Goal: Communication & Community: Answer question/provide support

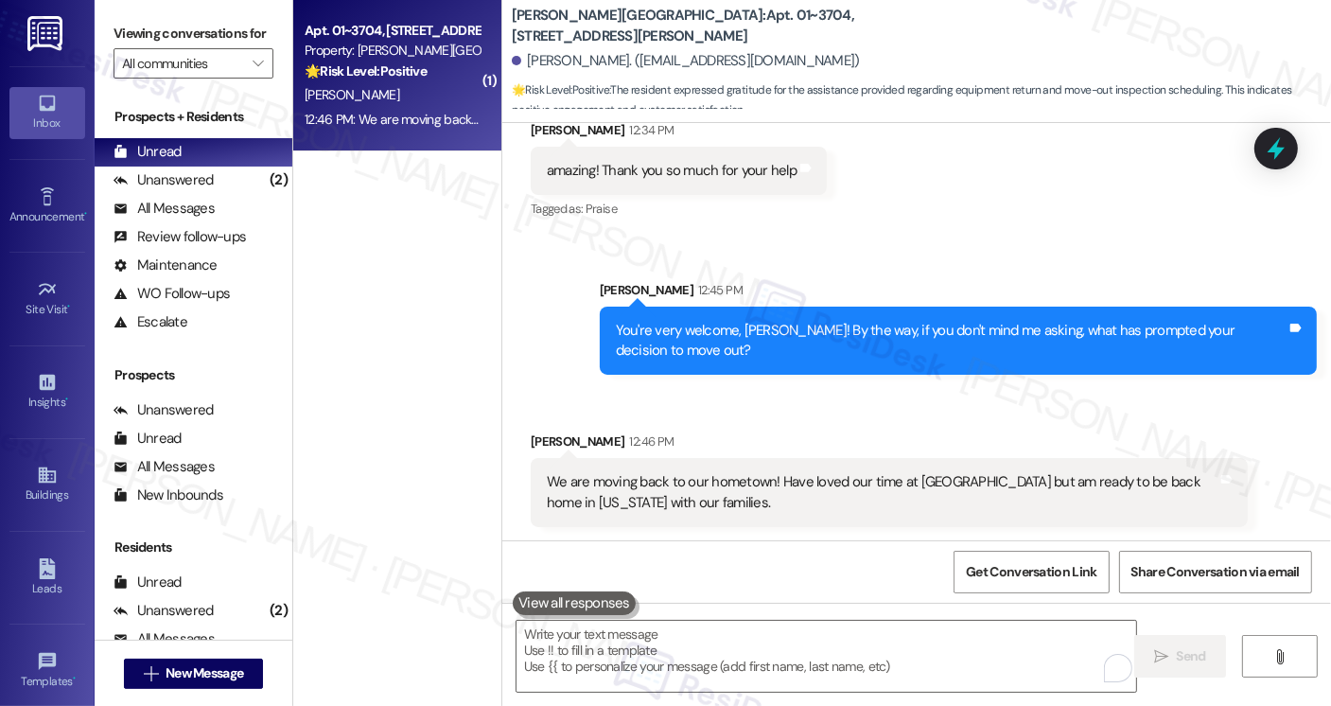
scroll to position [3046, 0]
click at [825, 476] on div "We are moving back to our hometown! Have loved our time at [GEOGRAPHIC_DATA] bu…" at bounding box center [882, 491] width 671 height 41
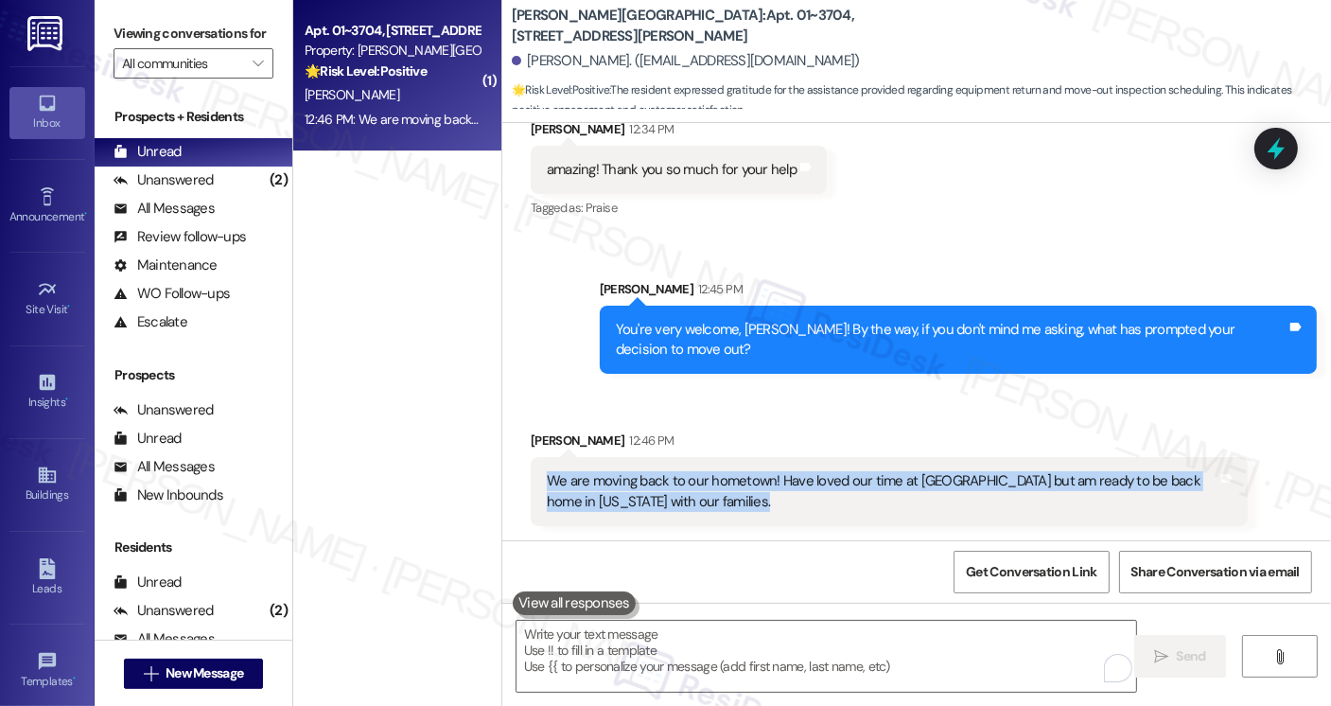
click at [825, 476] on div "We are moving back to our hometown! Have loved our time at [GEOGRAPHIC_DATA] bu…" at bounding box center [882, 491] width 671 height 41
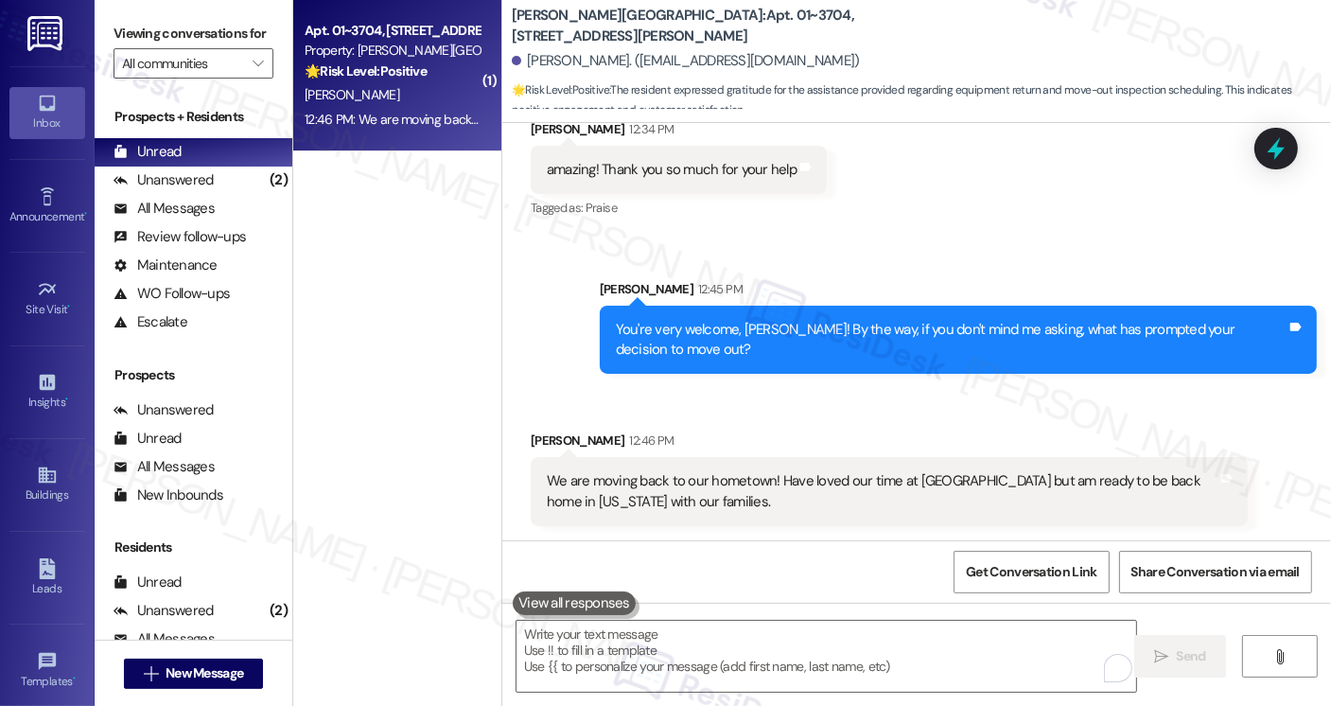
click at [676, 312] on div "You're very welcome, [PERSON_NAME]! By the way, if you don't mind me asking, wh…" at bounding box center [958, 340] width 717 height 69
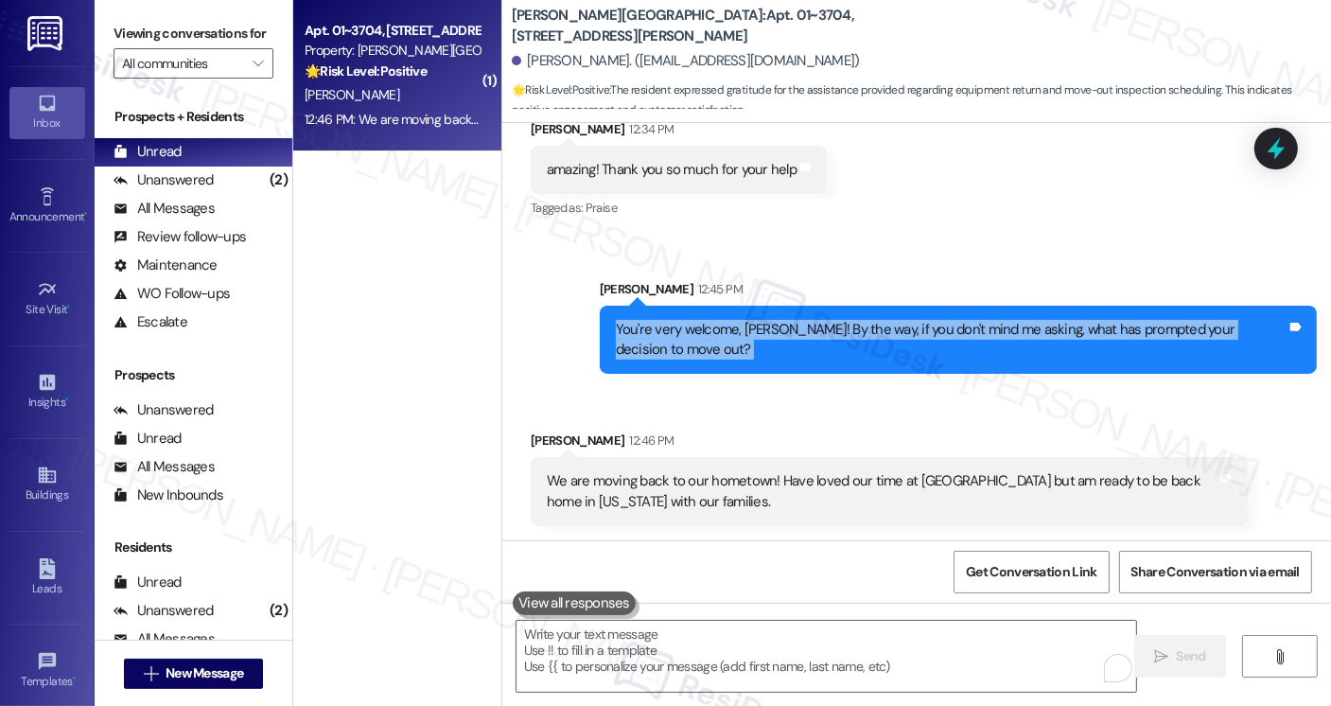
click at [674, 312] on div "You're very welcome, [PERSON_NAME]! By the way, if you don't mind me asking, wh…" at bounding box center [958, 340] width 717 height 69
click at [880, 340] on div "You're very welcome, [PERSON_NAME]! By the way, if you don't mind me asking, wh…" at bounding box center [951, 340] width 671 height 41
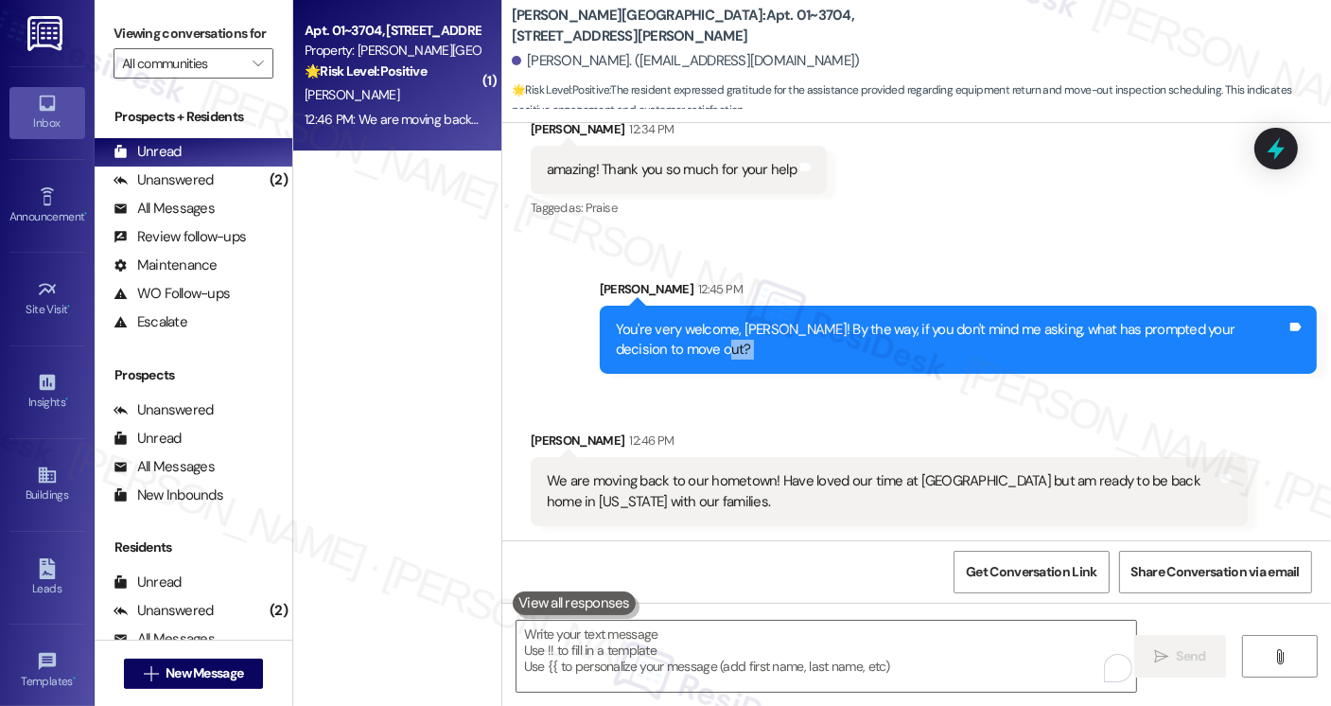
click at [880, 340] on div "You're very welcome, [PERSON_NAME]! By the way, if you don't mind me asking, wh…" at bounding box center [951, 340] width 671 height 41
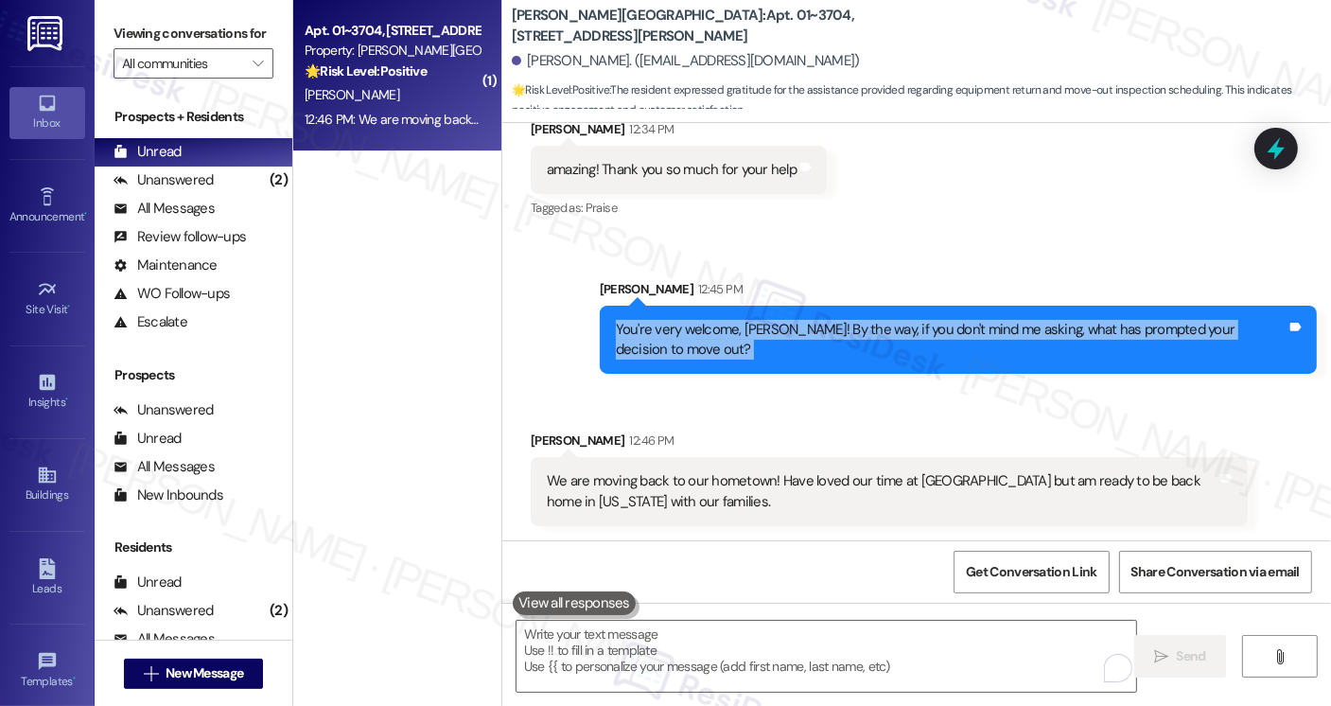
click at [880, 340] on div "You're very welcome, [PERSON_NAME]! By the way, if you don't mind me asking, wh…" at bounding box center [951, 340] width 671 height 41
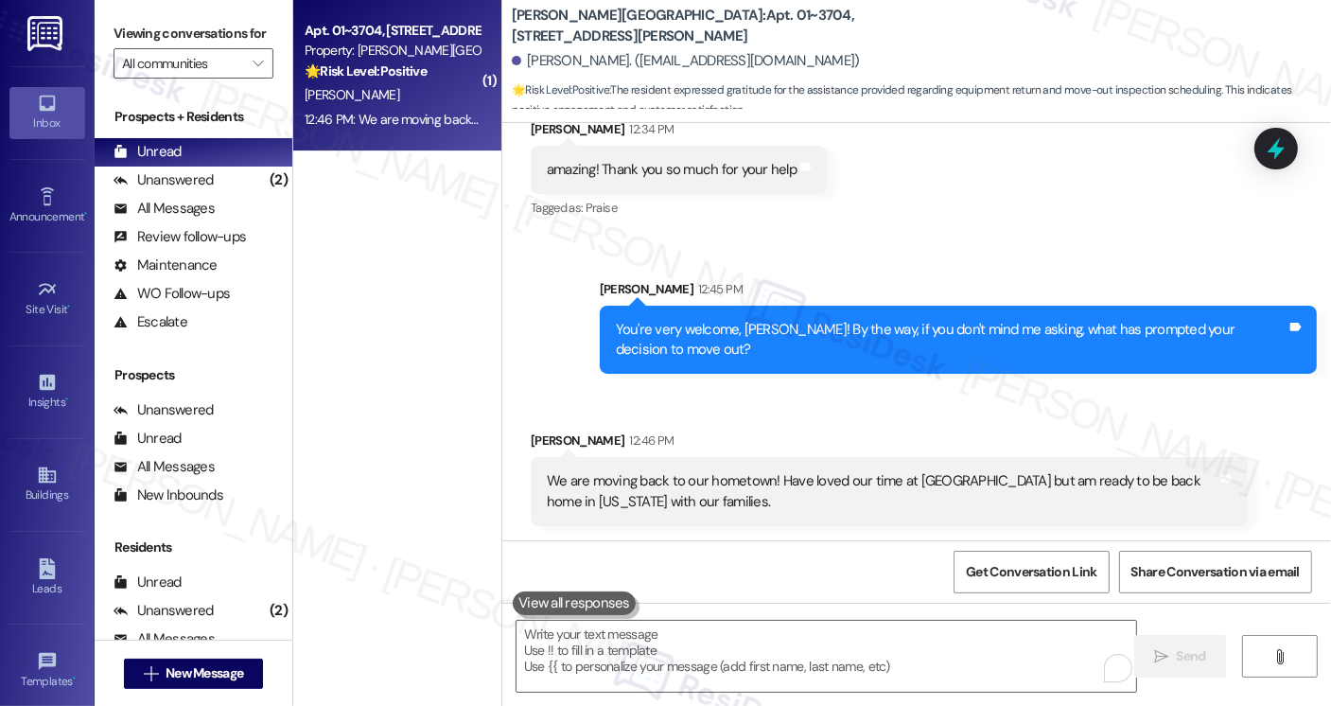
click at [637, 490] on div "We are moving back to our hometown! Have loved our time at [GEOGRAPHIC_DATA] bu…" at bounding box center [882, 491] width 671 height 41
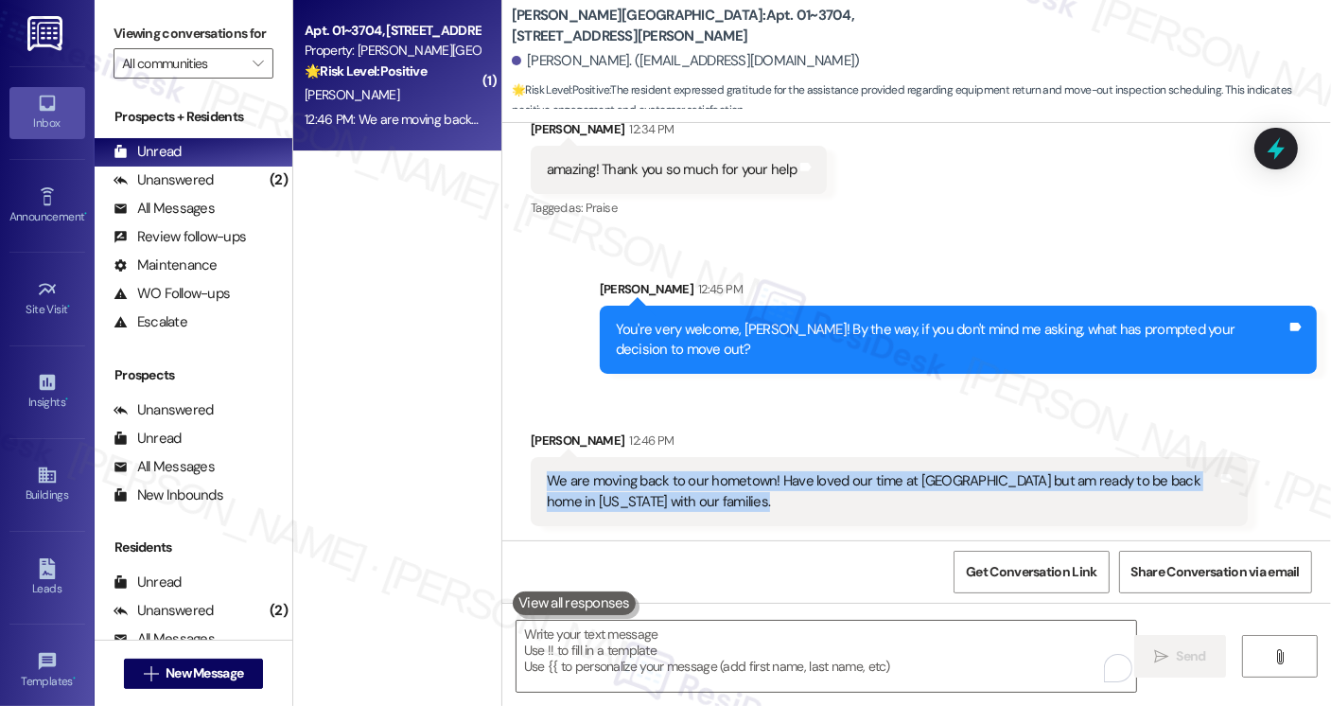
click at [637, 490] on div "We are moving back to our hometown! Have loved our time at [GEOGRAPHIC_DATA] bu…" at bounding box center [882, 491] width 671 height 41
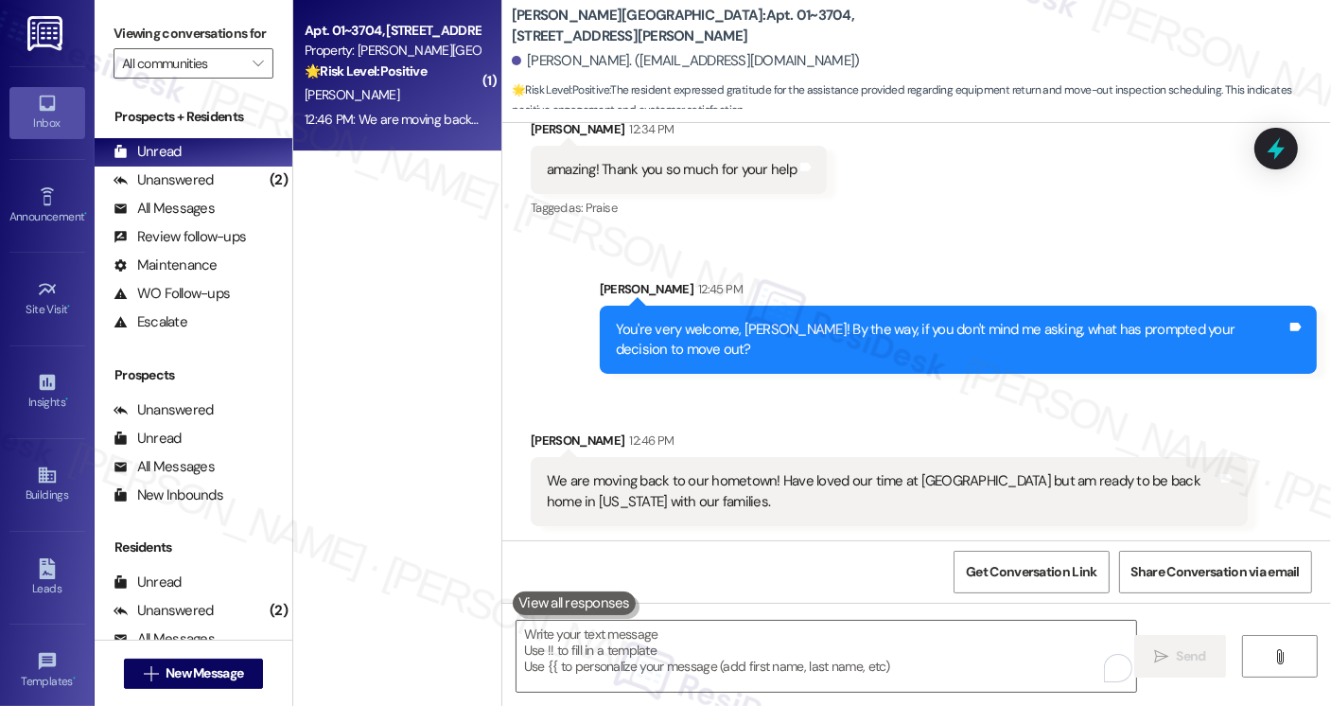
click at [817, 335] on div "You're very welcome, [PERSON_NAME]! By the way, if you don't mind me asking, wh…" at bounding box center [951, 340] width 671 height 41
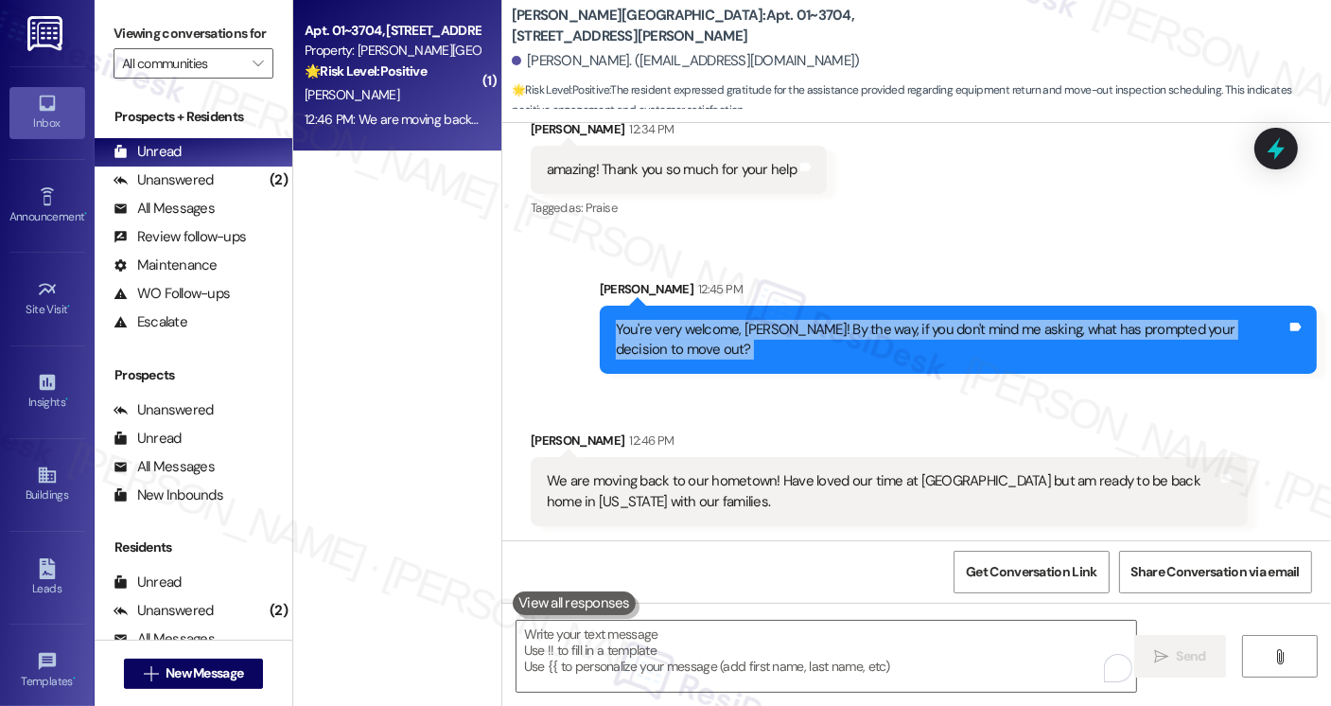
click at [817, 335] on div "You're very welcome, [PERSON_NAME]! By the way, if you don't mind me asking, wh…" at bounding box center [951, 340] width 671 height 41
copy div "You're very welcome, [PERSON_NAME]! By the way, if you don't mind me asking, wh…"
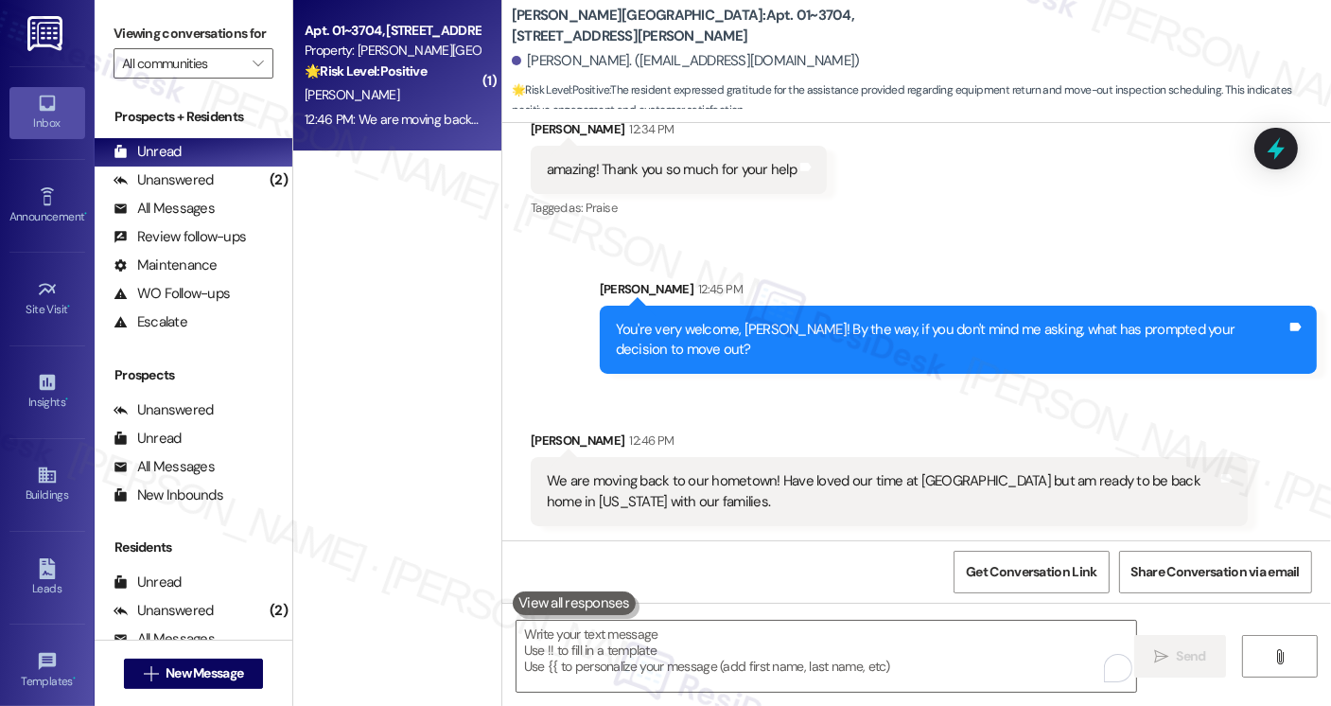
click at [97, 26] on div "Viewing conversations for All communities " at bounding box center [194, 48] width 198 height 97
click at [626, 493] on div "We are moving back to our hometown! Have loved our time at [GEOGRAPHIC_DATA] bu…" at bounding box center [882, 491] width 671 height 41
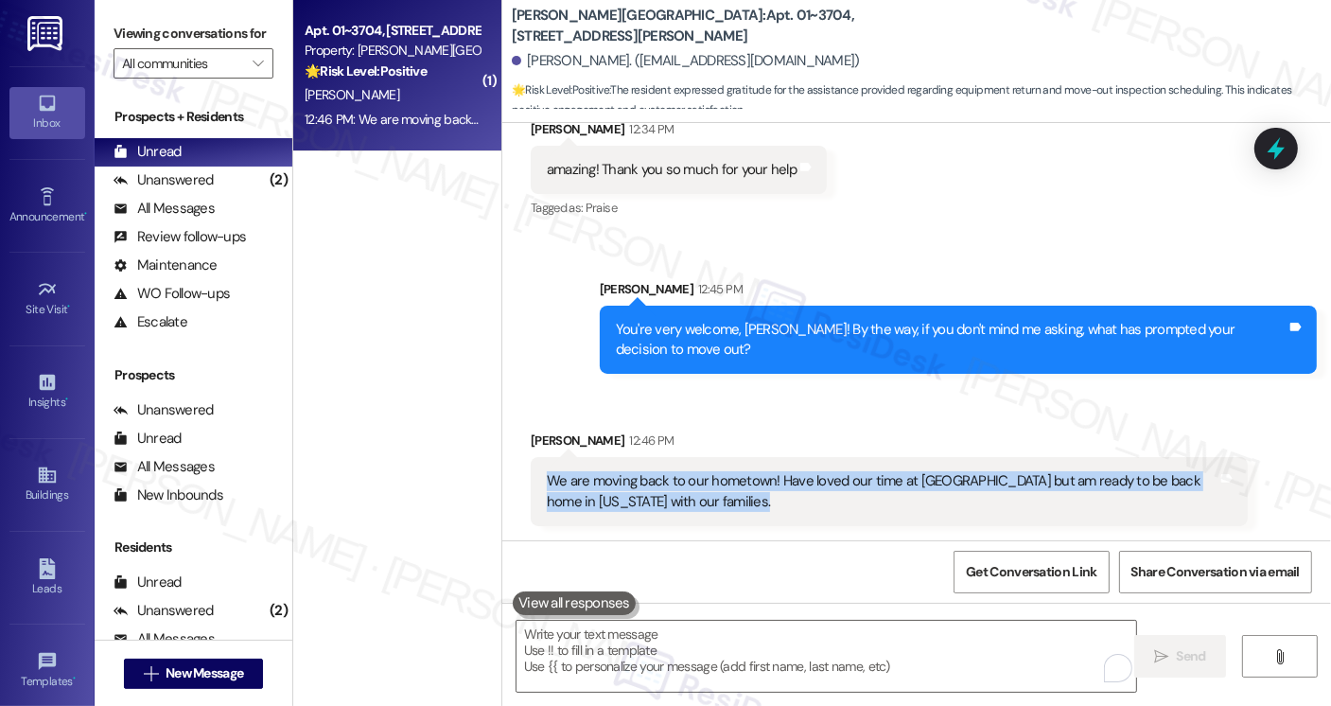
click at [626, 493] on div "We are moving back to our hometown! Have loved our time at [GEOGRAPHIC_DATA] bu…" at bounding box center [882, 491] width 671 height 41
copy div "We are moving back to our hometown! Have loved our time at [GEOGRAPHIC_DATA] bu…"
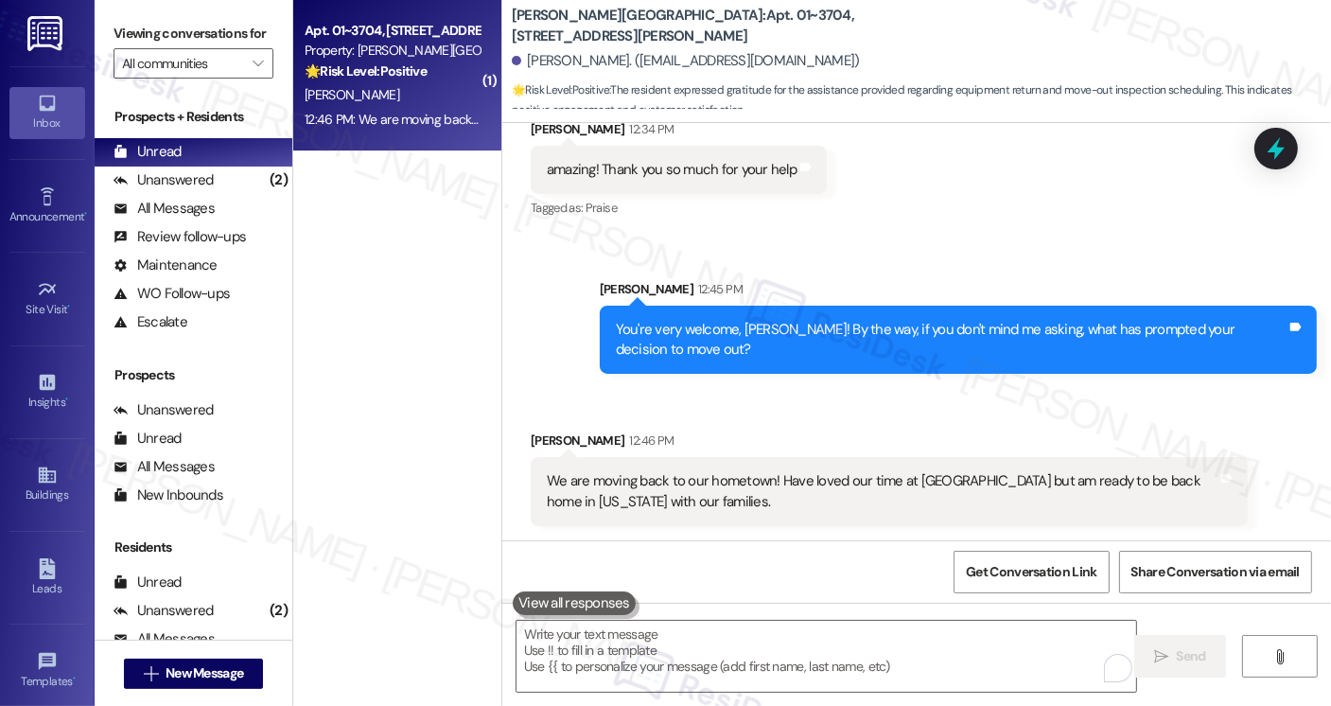
click at [97, 18] on div "Viewing conversations for All communities " at bounding box center [194, 48] width 198 height 97
click at [110, 51] on div "Viewing conversations for All communities " at bounding box center [194, 48] width 198 height 97
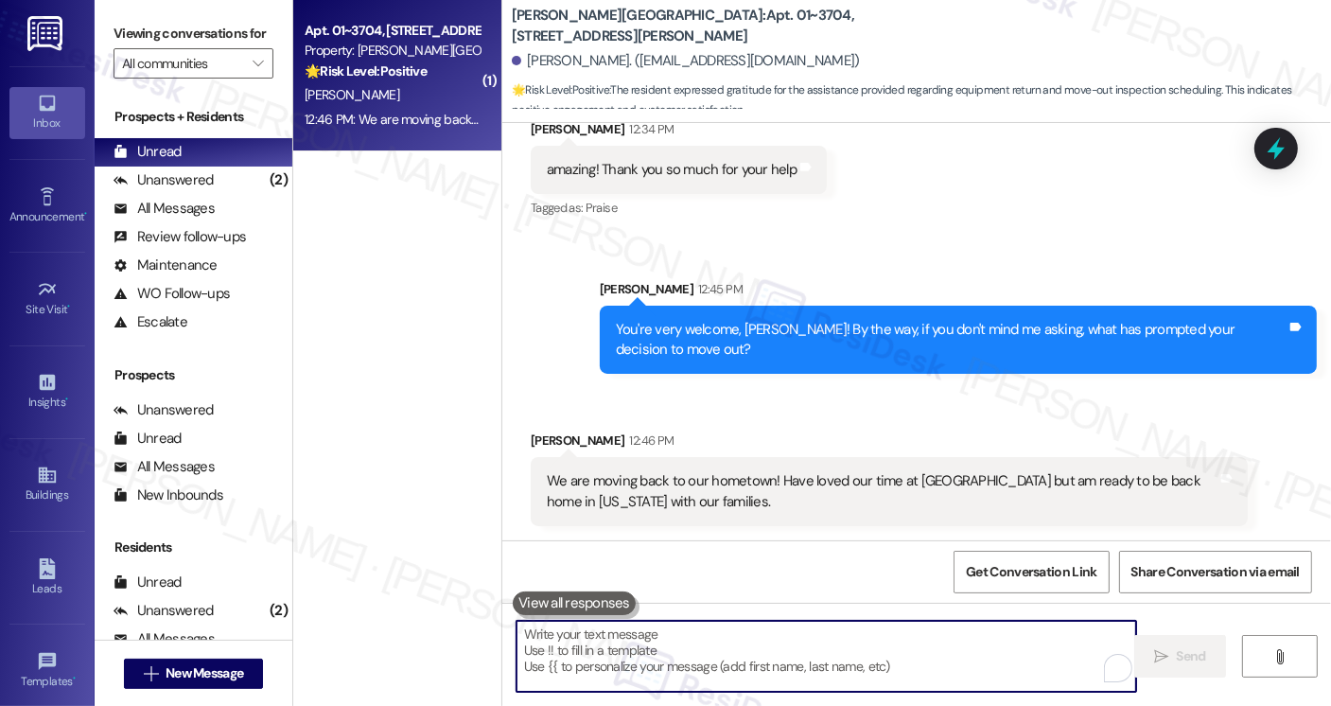
click at [723, 641] on textarea "To enrich screen reader interactions, please activate Accessibility in Grammarl…" at bounding box center [827, 656] width 620 height 71
paste textarea "That’s so exciting, [PERSON_NAME]! We’ll miss having you at [GEOGRAPHIC_DATA] b…"
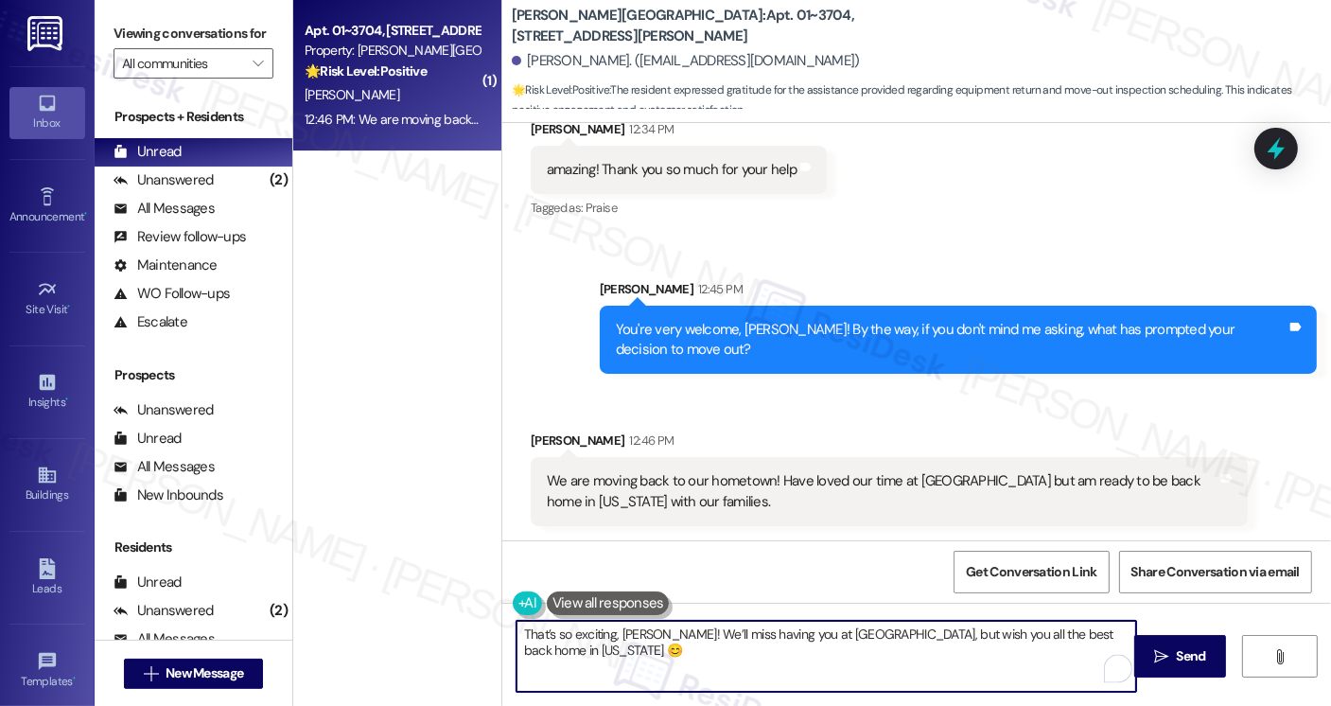
click at [754, 660] on textarea "That’s so exciting, [PERSON_NAME]! We’ll miss having you at [GEOGRAPHIC_DATA], …" at bounding box center [827, 656] width 620 height 71
click at [518, 632] on textarea "That’s so exciting, [PERSON_NAME]! We’ll miss having you at [GEOGRAPHIC_DATA], …" at bounding box center [827, 656] width 620 height 71
click at [517, 632] on textarea "That’s so exciting, [PERSON_NAME]! We’ll miss having you at [GEOGRAPHIC_DATA], …" at bounding box center [827, 656] width 620 height 71
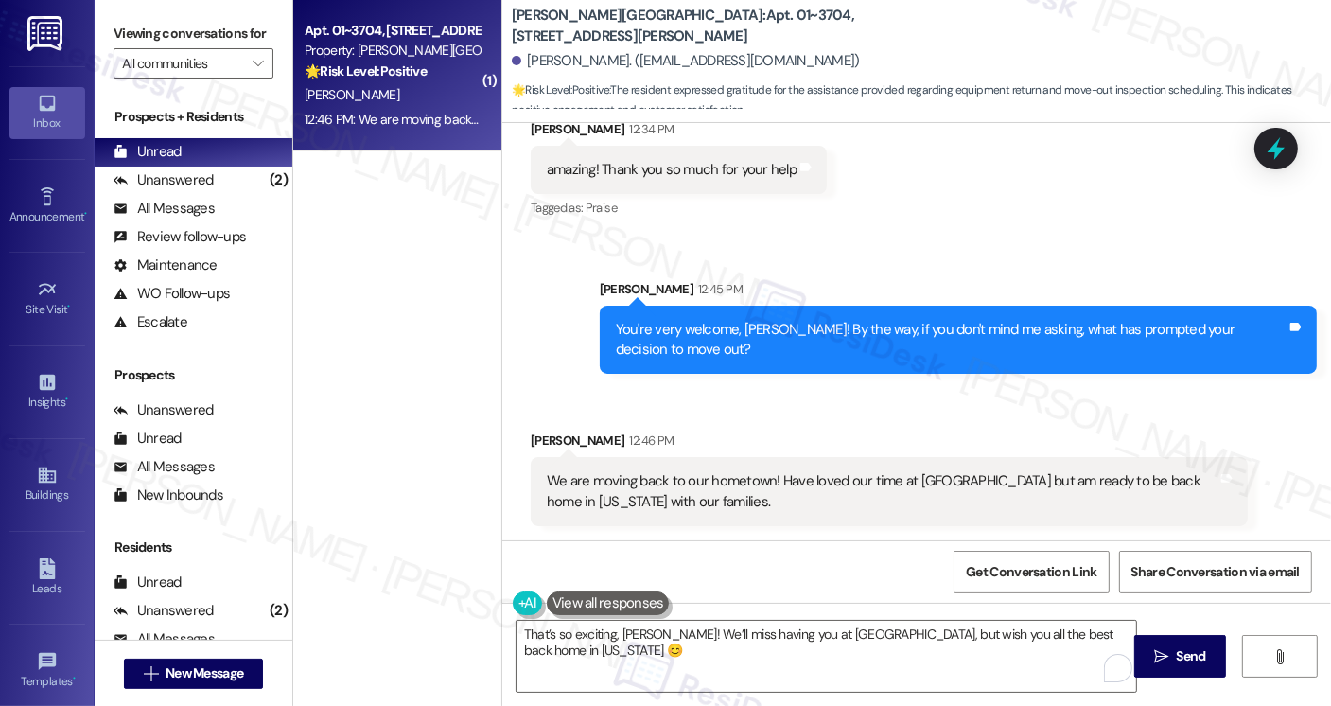
click at [106, 29] on div "Viewing conversations for All communities " at bounding box center [194, 48] width 198 height 97
click at [586, 636] on textarea "That’s so exciting, [PERSON_NAME]! We’ll miss having you at [GEOGRAPHIC_DATA], …" at bounding box center [827, 656] width 620 height 71
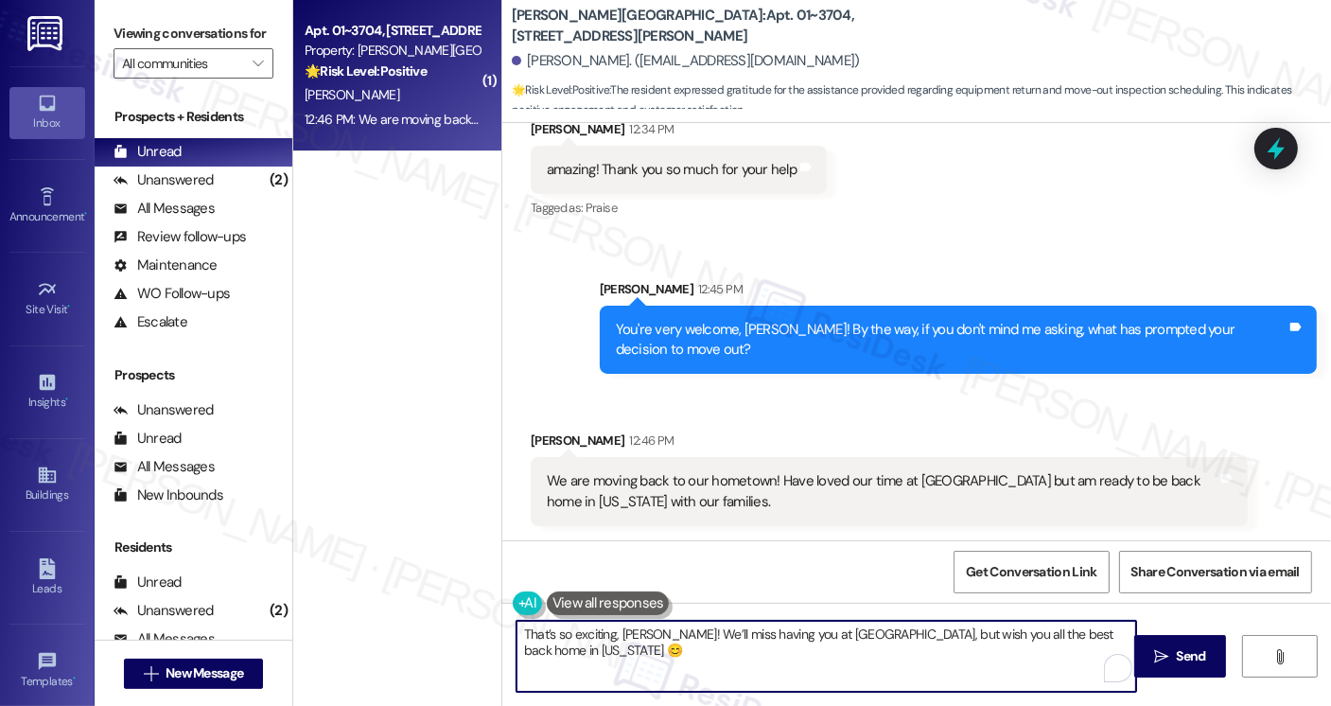
click at [586, 636] on textarea "That’s so exciting, [PERSON_NAME]! We’ll miss having you at [GEOGRAPHIC_DATA], …" at bounding box center [827, 656] width 620 height 71
click at [664, 634] on textarea "That’s sounds wonderful, [PERSON_NAME]! We’ll miss having you at [GEOGRAPHIC_DA…" at bounding box center [827, 656] width 620 height 71
click at [1110, 631] on textarea "That sounds wonderful! We’ll miss having you at [GEOGRAPHIC_DATA], but wish you…" at bounding box center [827, 656] width 620 height 71
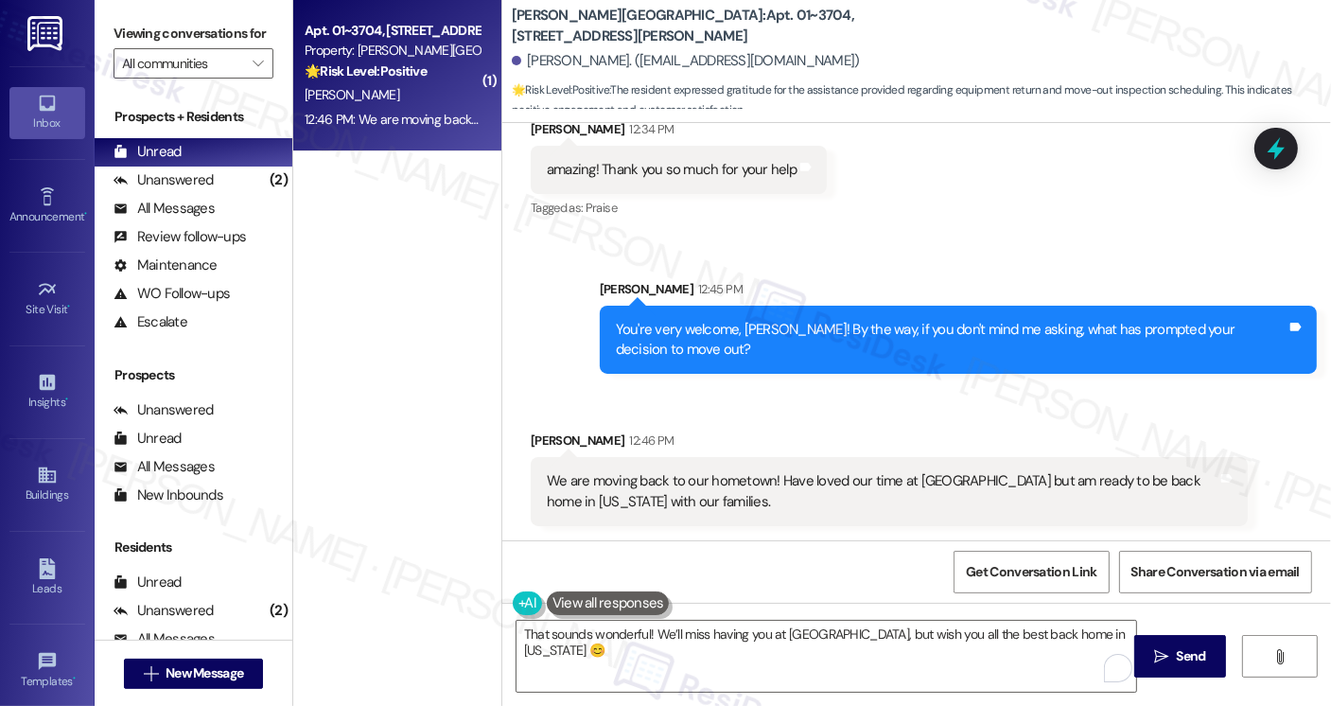
click at [111, 45] on div "Viewing conversations for All communities " at bounding box center [194, 48] width 198 height 97
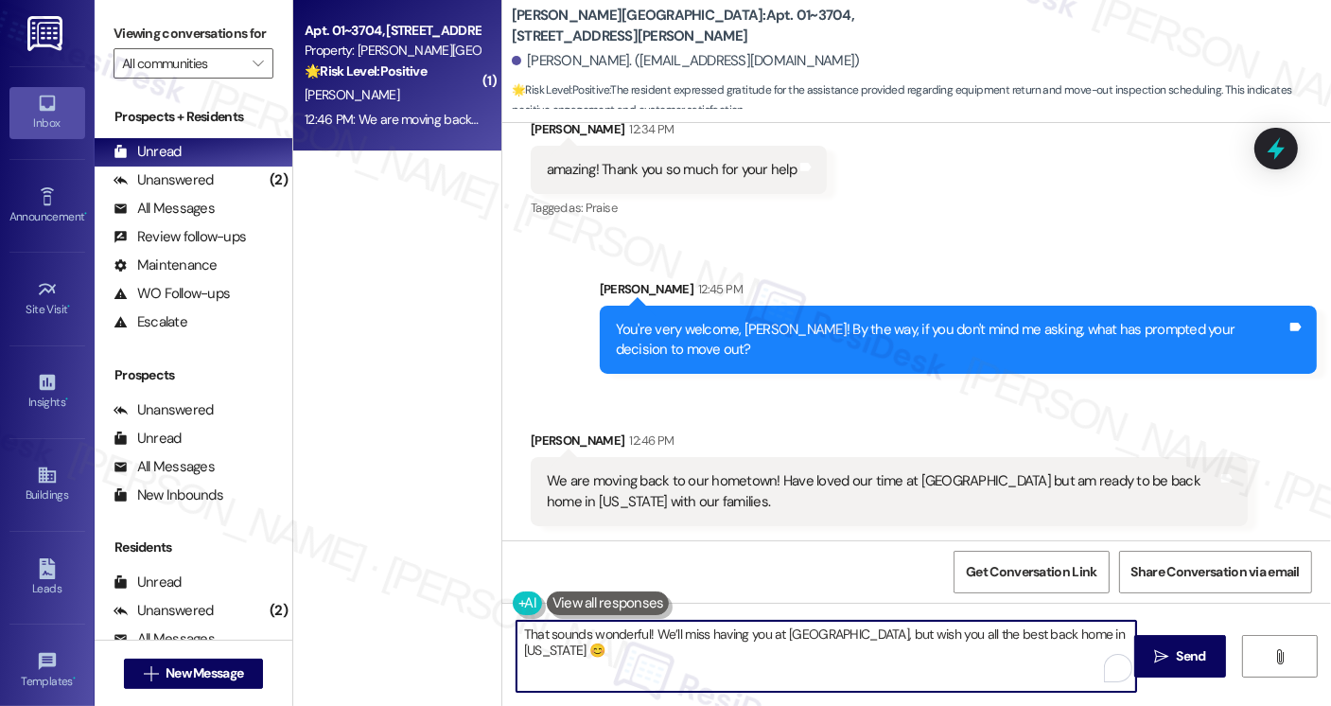
click at [1111, 631] on textarea "That sounds wonderful! We’ll miss having you at [GEOGRAPHIC_DATA], but wish you…" at bounding box center [827, 656] width 620 height 71
click at [1112, 633] on textarea "That sounds wonderful! We’ll miss having you at [GEOGRAPHIC_DATA], but wish you…" at bounding box center [827, 656] width 620 height 71
click at [1114, 632] on textarea "That sounds wonderful! We’ll miss having you at [GEOGRAPHIC_DATA], but wish you…" at bounding box center [827, 656] width 620 height 71
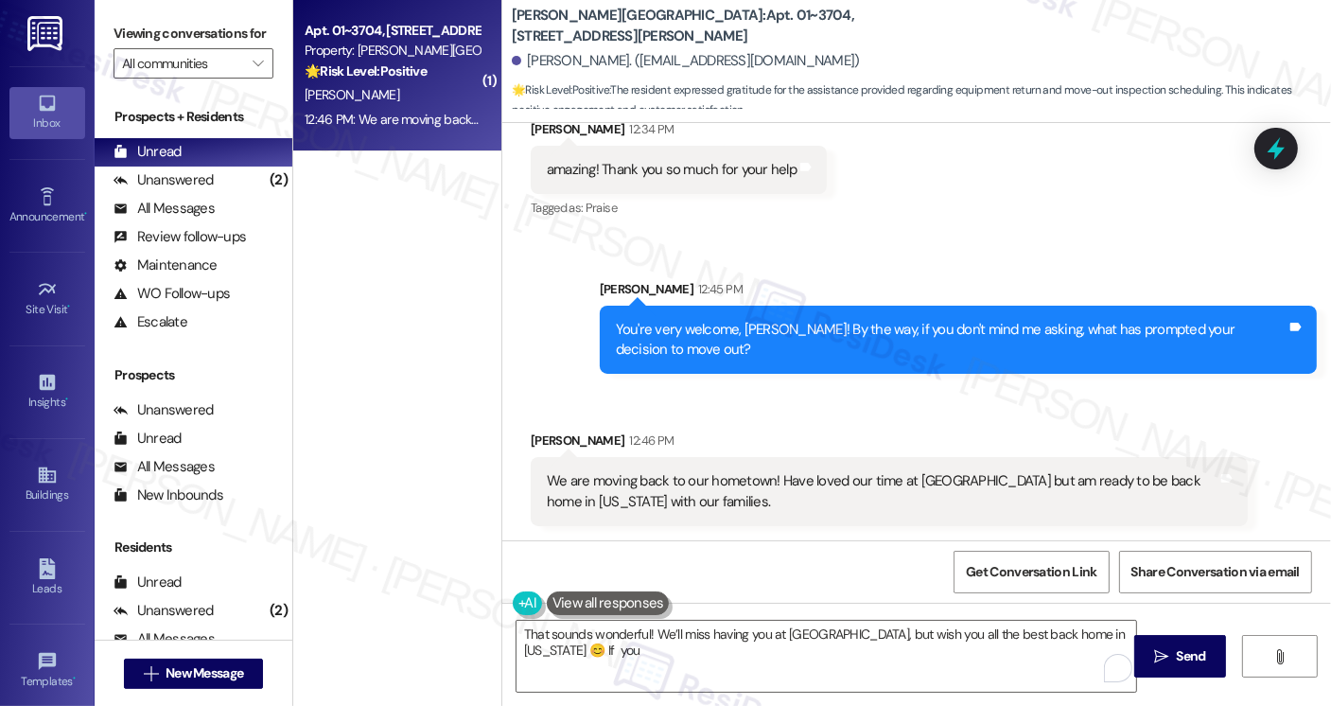
click at [105, 25] on div "Viewing conversations for All communities " at bounding box center [194, 48] width 198 height 97
click at [553, 658] on textarea "That sounds wonderful! We’ll miss having you at [GEOGRAPHIC_DATA], but wish you…" at bounding box center [827, 656] width 620 height 71
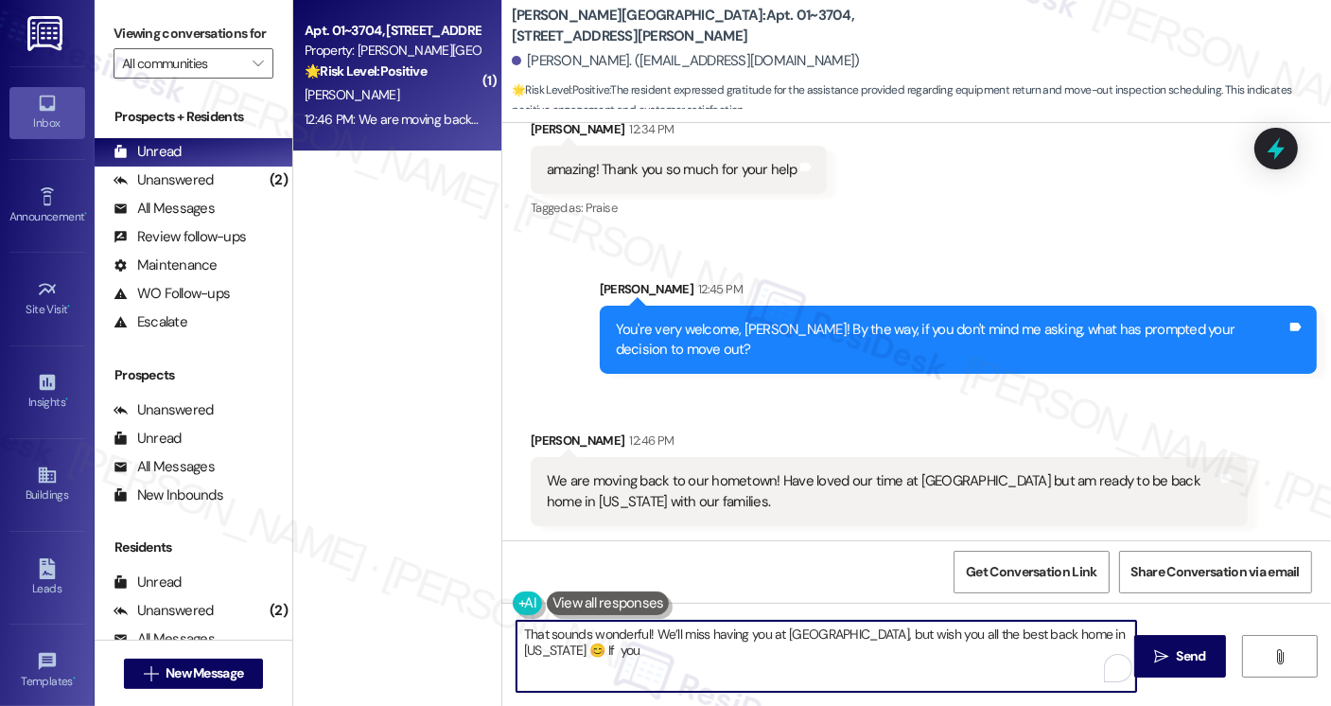
drag, startPoint x: 576, startPoint y: 655, endPoint x: 537, endPoint y: 654, distance: 38.8
click at [537, 654] on textarea "That sounds wonderful! We’ll miss having you at [GEOGRAPHIC_DATA], but wish you…" at bounding box center [827, 656] width 620 height 71
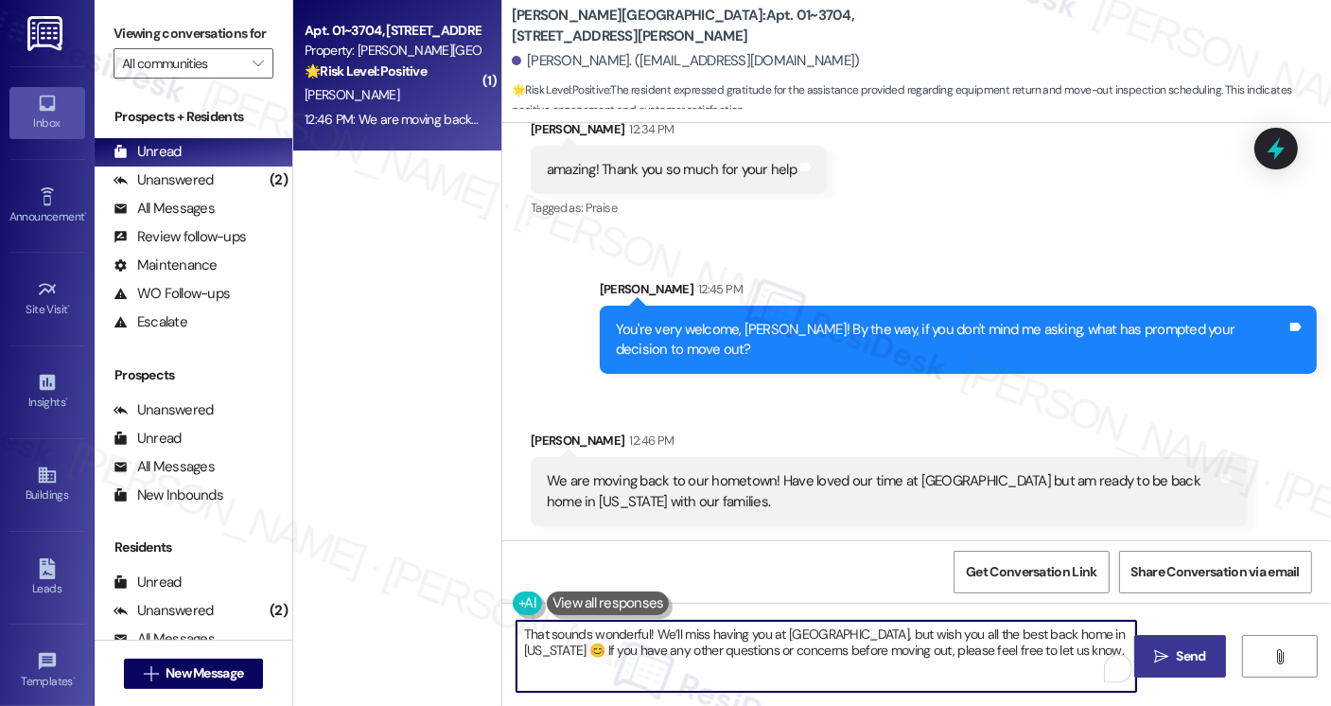
type textarea "That sounds wonderful! We’ll miss having you at [GEOGRAPHIC_DATA], but wish you…"
click at [1181, 636] on button " Send" at bounding box center [1180, 656] width 92 height 43
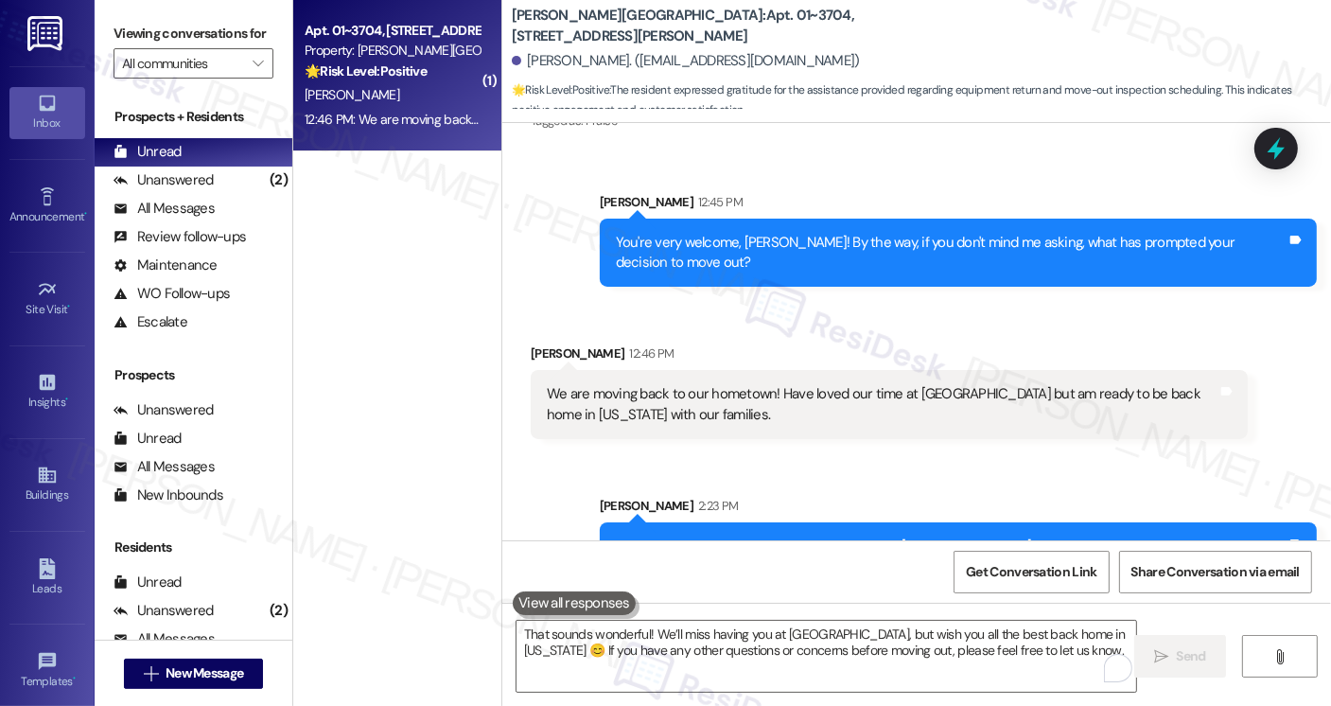
scroll to position [3198, 0]
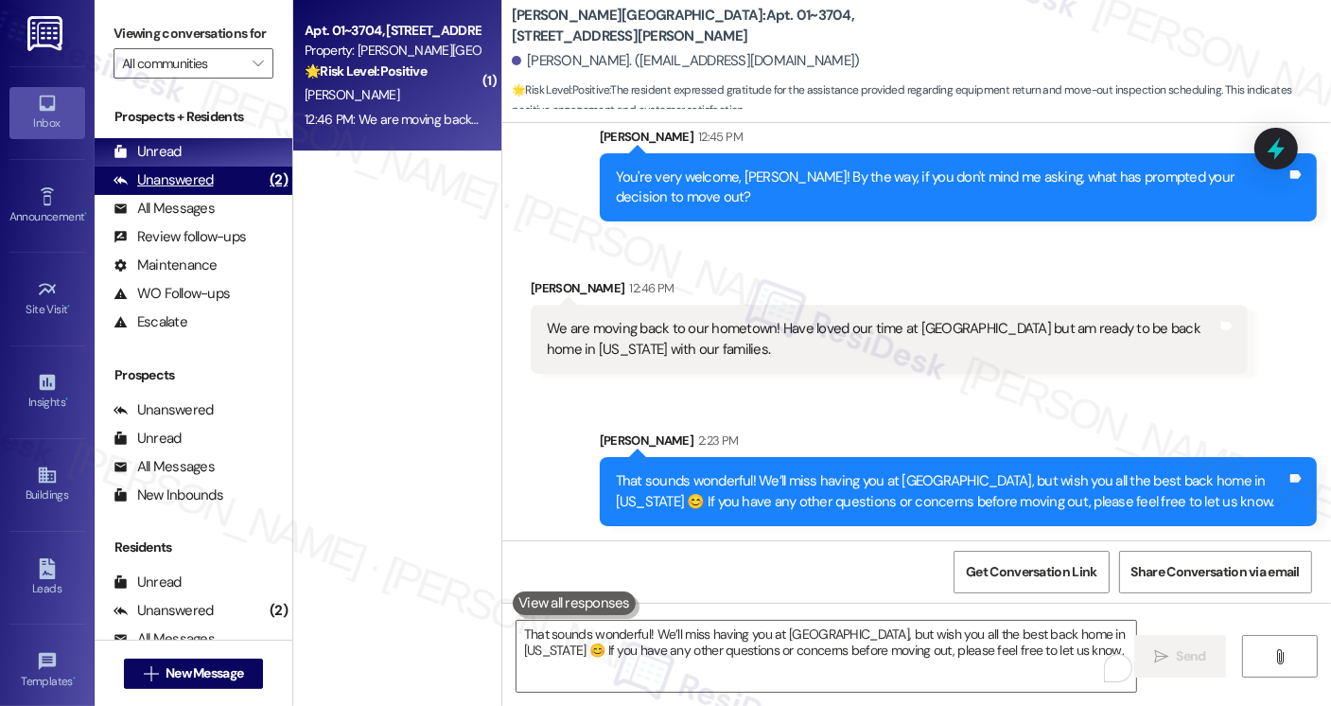
click at [232, 195] on div "Unanswered (2)" at bounding box center [194, 181] width 198 height 28
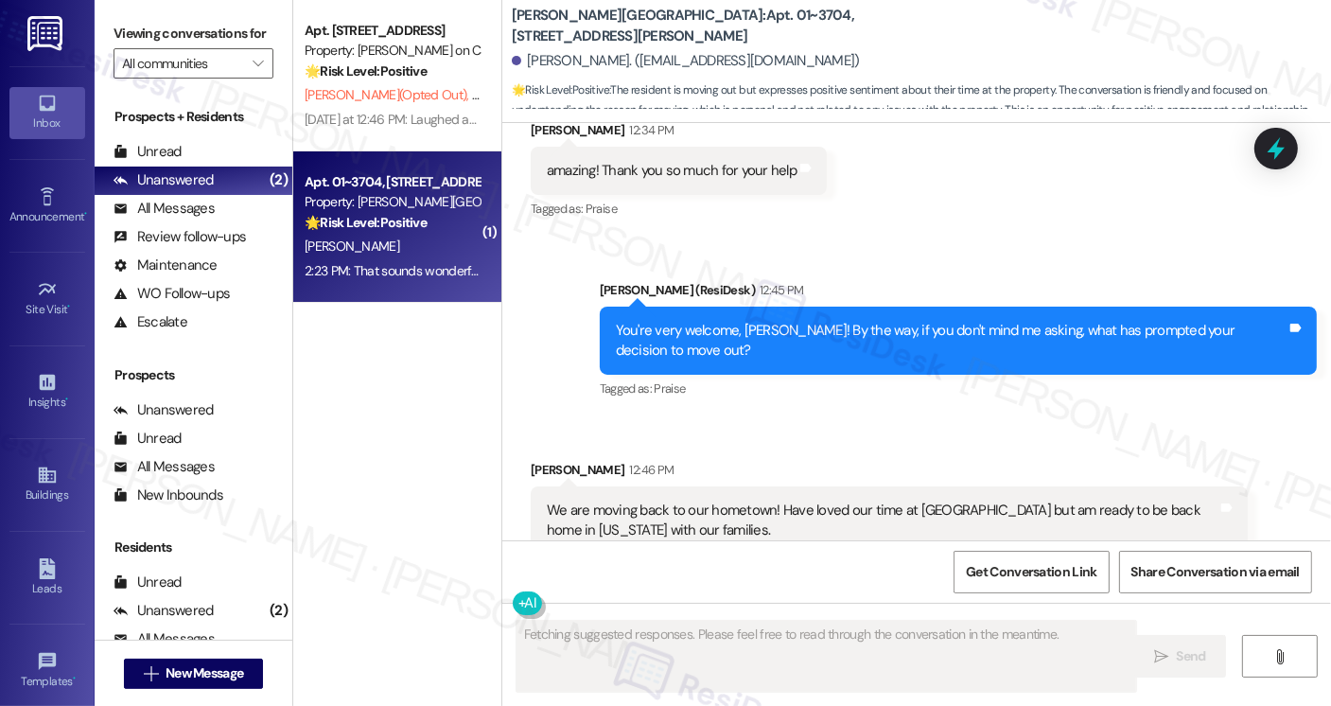
scroll to position [3100, 0]
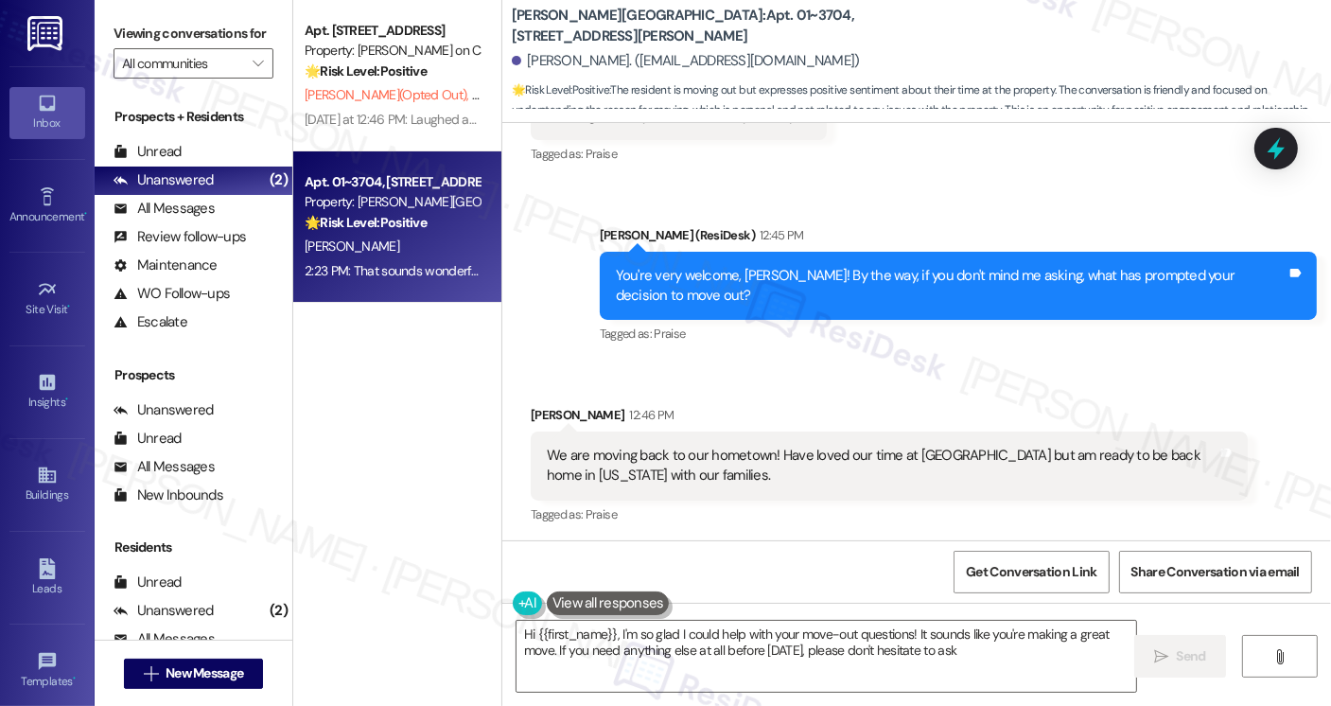
type textarea "Hi {{first_name}}, I'm so glad I could help with your move-out questions! It so…"
